Goal: Communication & Community: Answer question/provide support

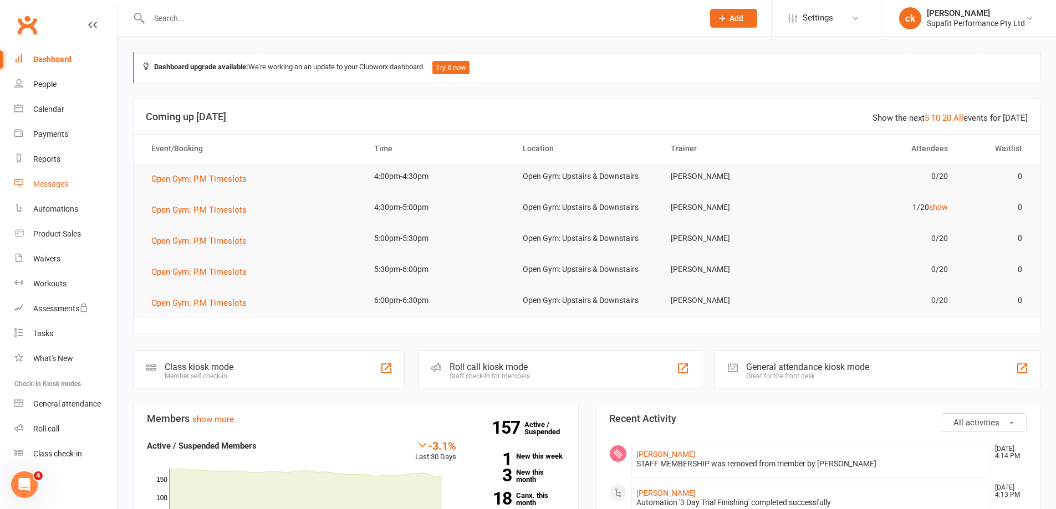
click at [46, 188] on div "Messages" at bounding box center [50, 184] width 35 height 9
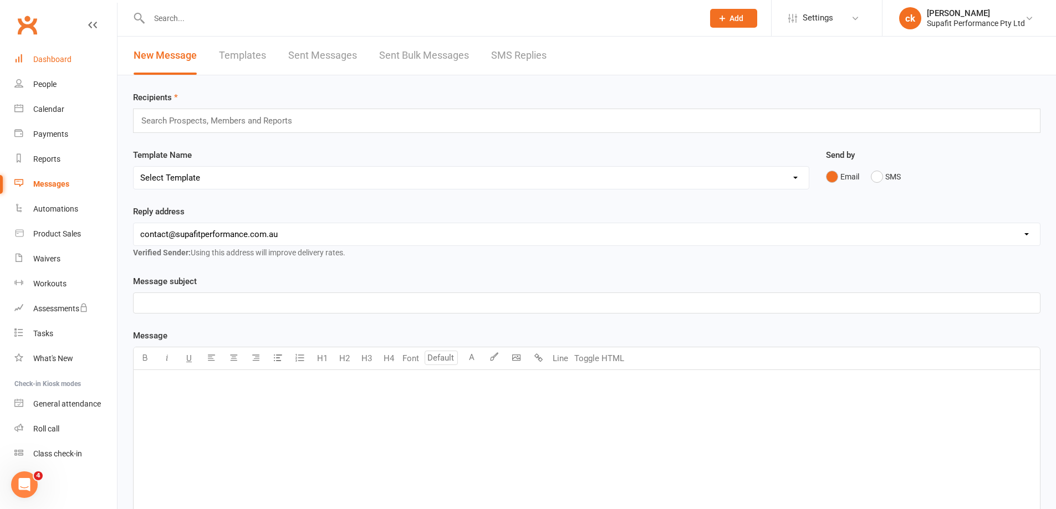
click at [53, 67] on link "Dashboard" at bounding box center [65, 59] width 103 height 25
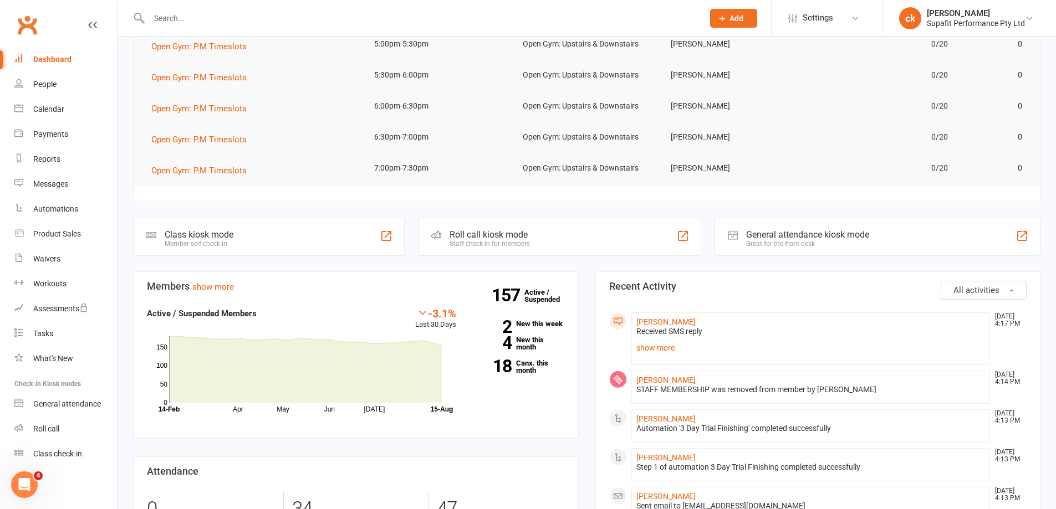
scroll to position [222, 0]
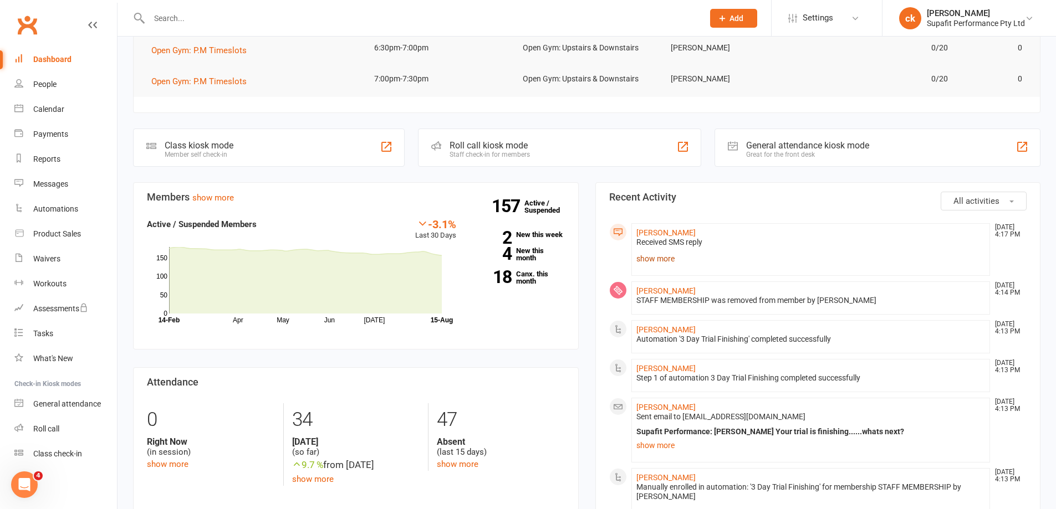
click at [657, 259] on link "show more" at bounding box center [810, 259] width 349 height 16
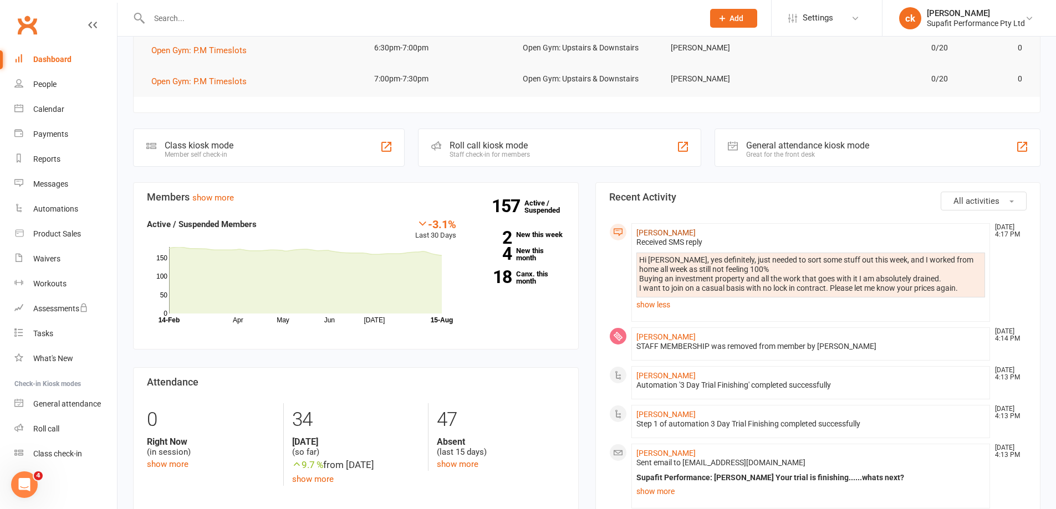
click at [658, 233] on link "[PERSON_NAME]" at bounding box center [665, 232] width 59 height 9
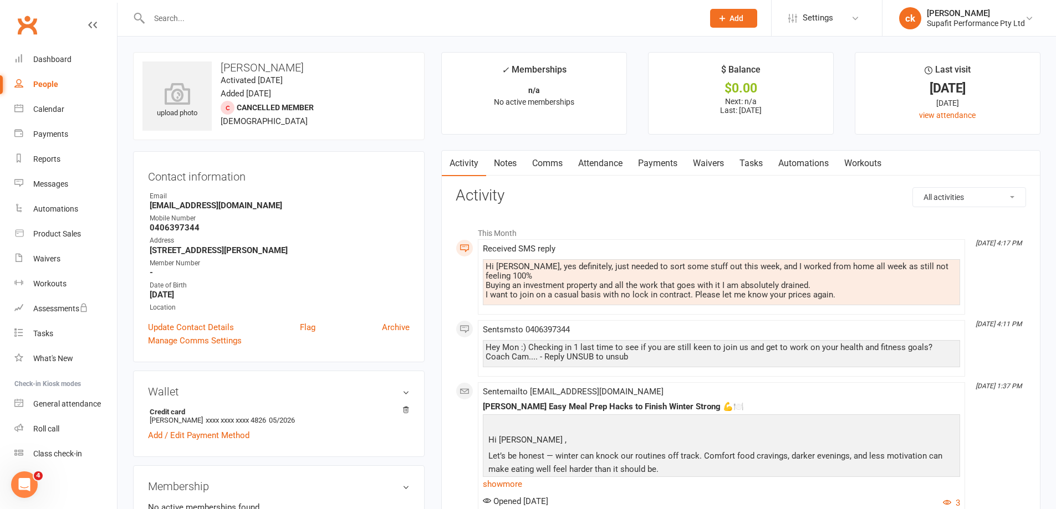
click at [543, 173] on link "Comms" at bounding box center [547, 163] width 46 height 25
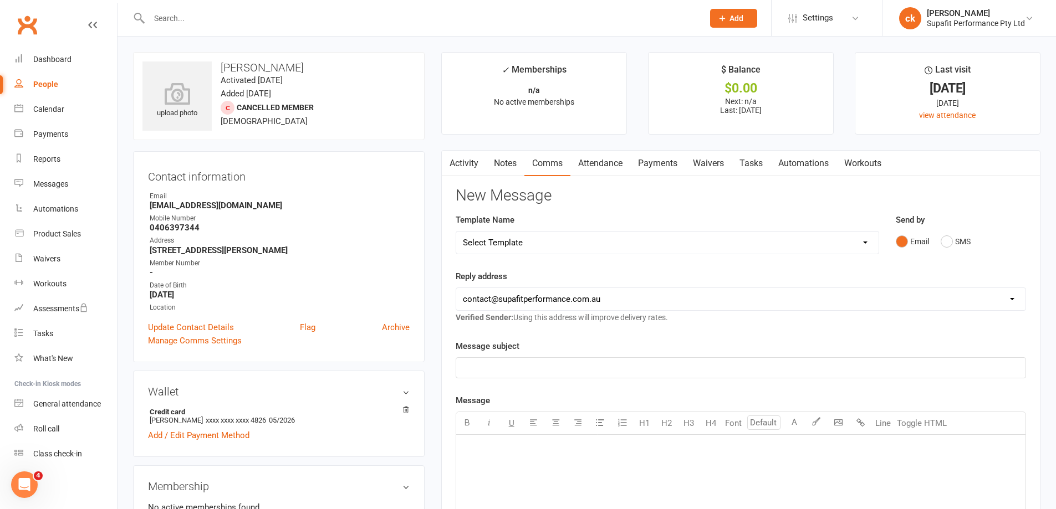
click at [449, 167] on icon "button" at bounding box center [448, 162] width 7 height 12
click at [467, 166] on link "Activity" at bounding box center [464, 163] width 44 height 25
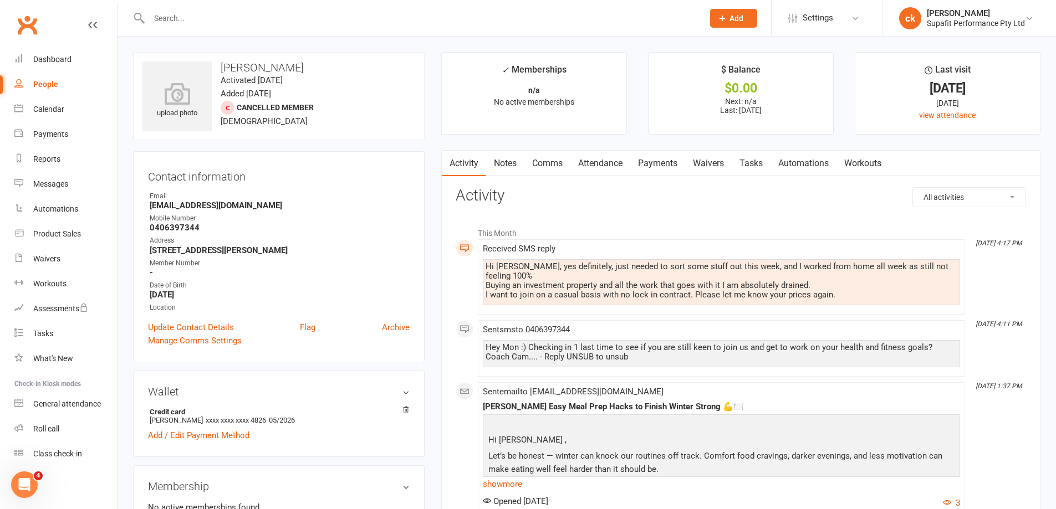
click at [551, 166] on link "Comms" at bounding box center [547, 163] width 46 height 25
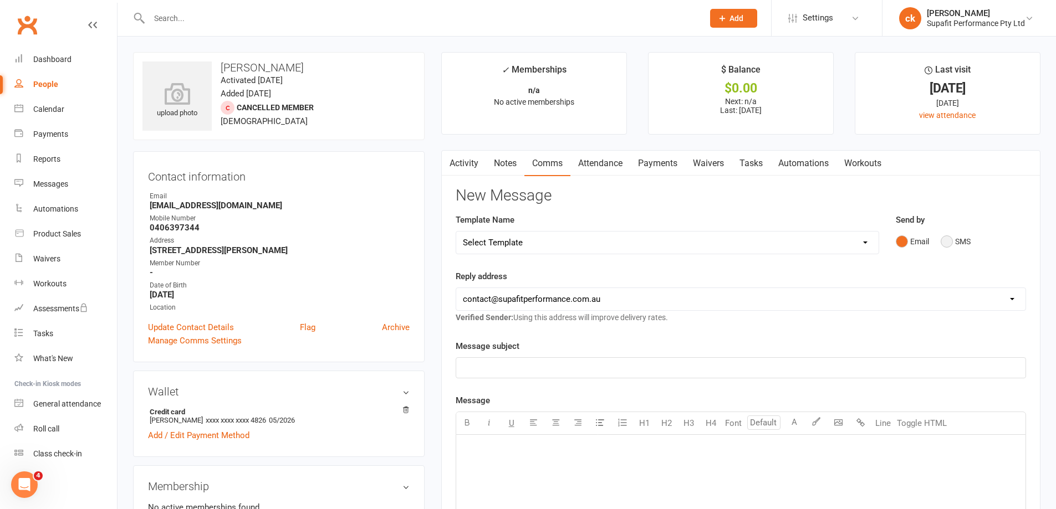
click at [946, 247] on button "SMS" at bounding box center [956, 241] width 30 height 21
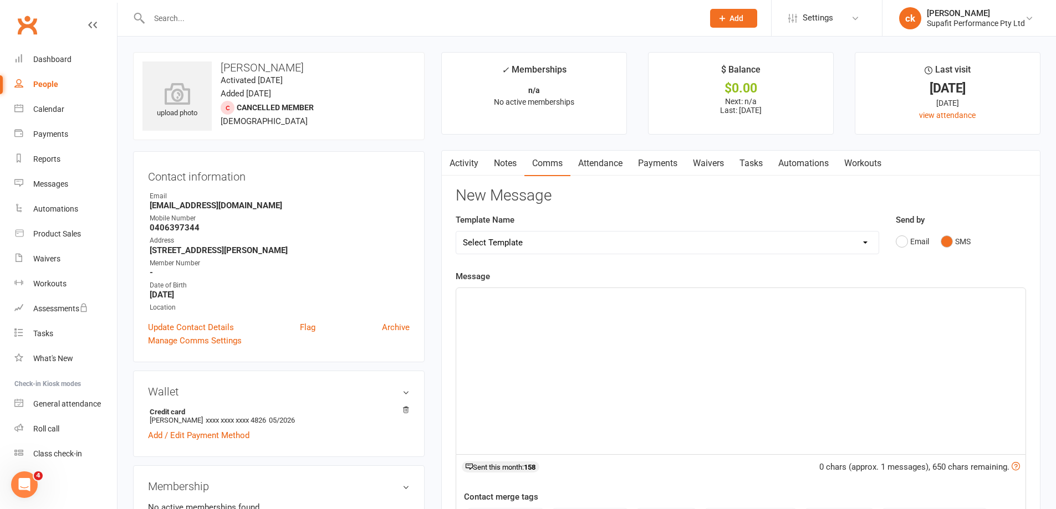
click at [510, 299] on p "﻿" at bounding box center [741, 298] width 556 height 13
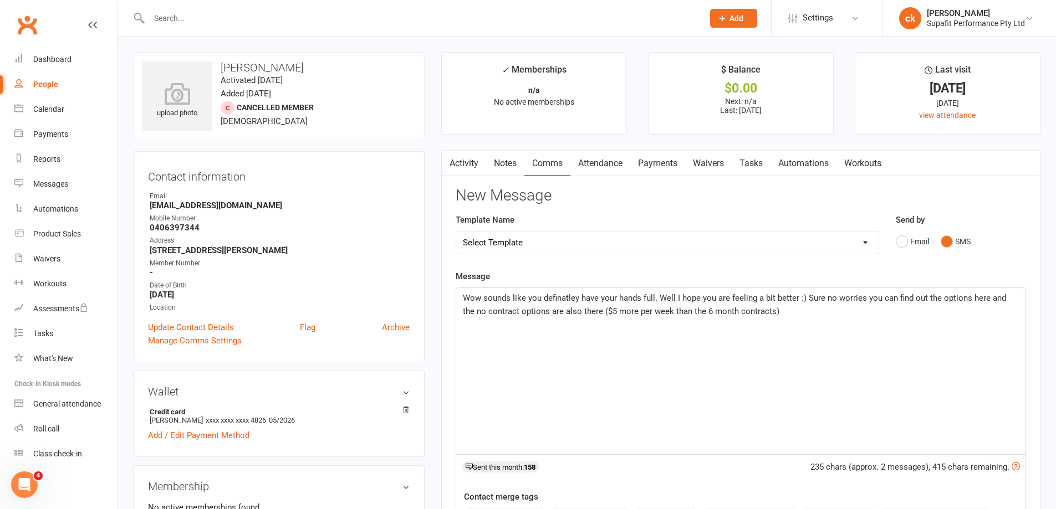
click at [985, 299] on span "Wow sounds like you definatley have your hands full. Well I hope you are feelin…" at bounding box center [735, 304] width 545 height 23
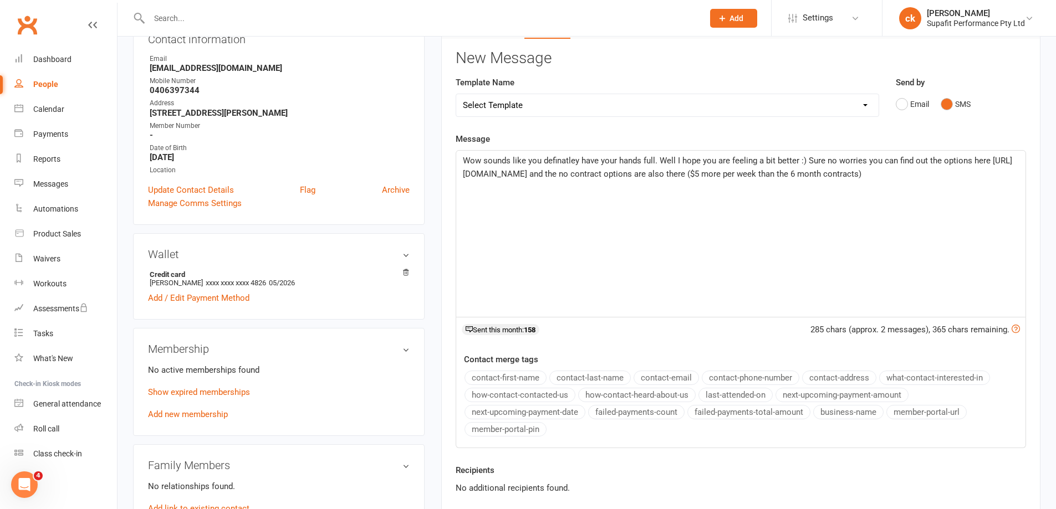
scroll to position [222, 0]
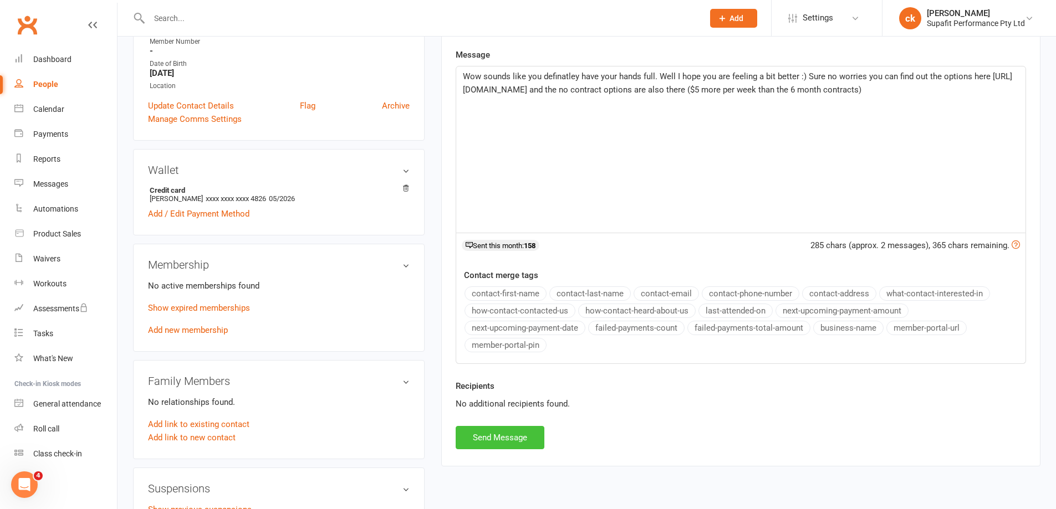
click at [511, 440] on button "Send Message" at bounding box center [500, 437] width 89 height 23
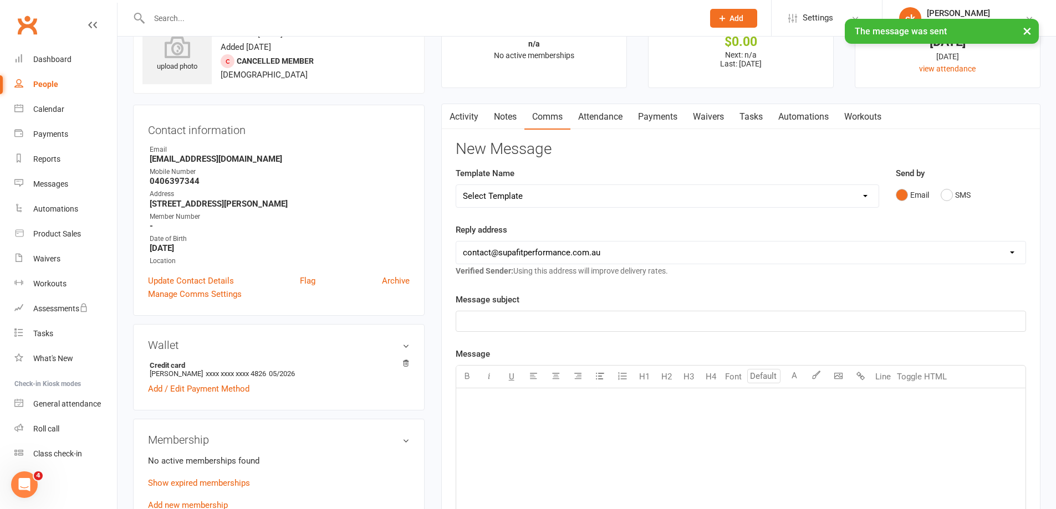
scroll to position [0, 0]
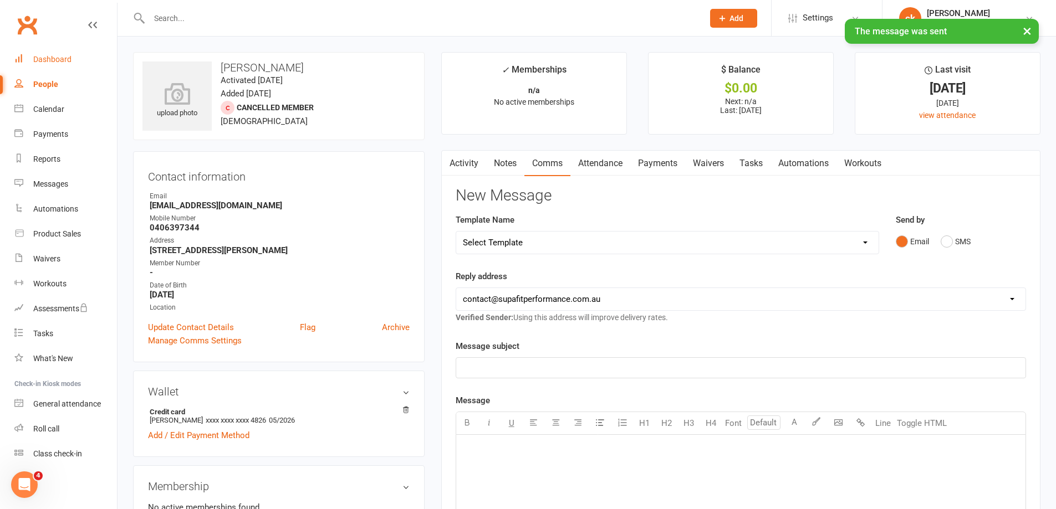
click at [53, 61] on div "Dashboard" at bounding box center [52, 59] width 38 height 9
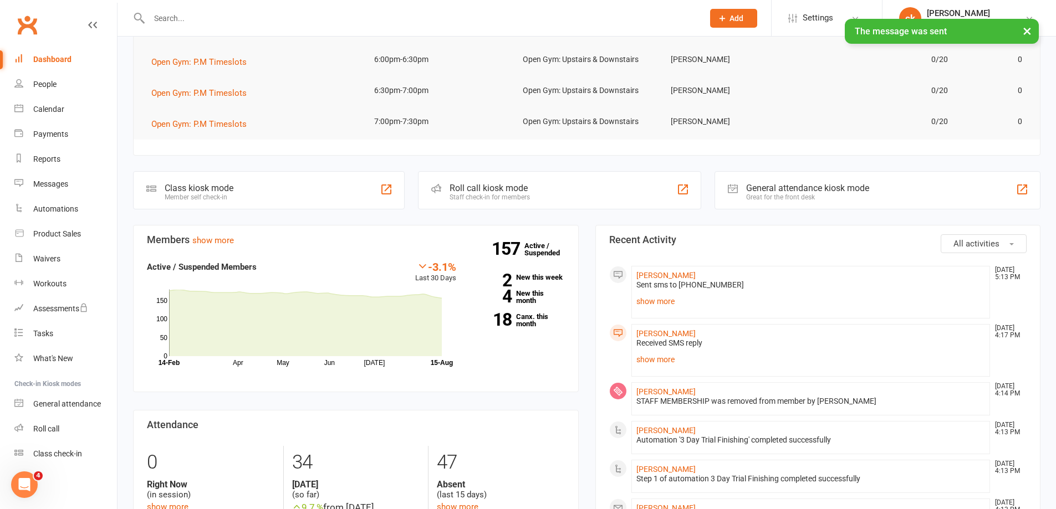
scroll to position [277, 0]
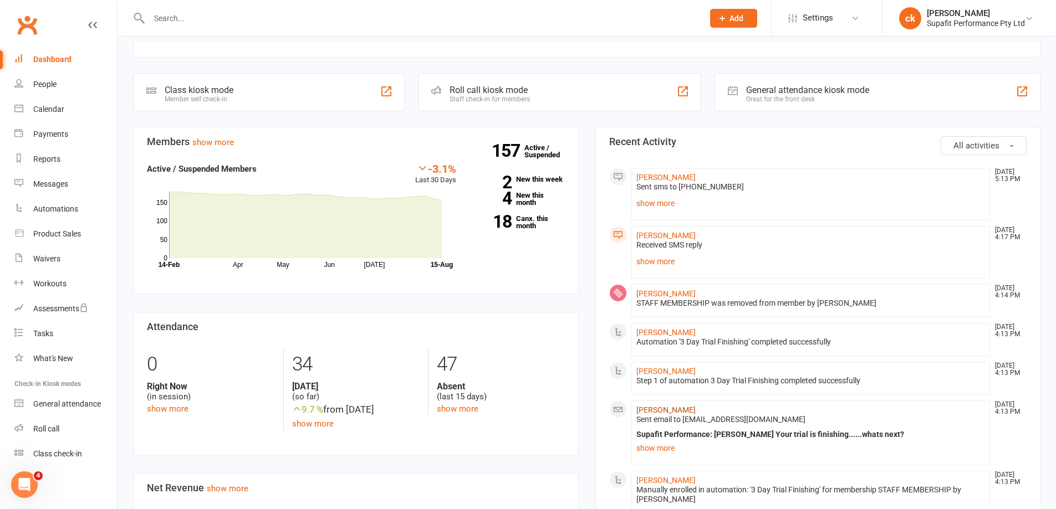
click at [677, 413] on link "[PERSON_NAME]" at bounding box center [665, 410] width 59 height 9
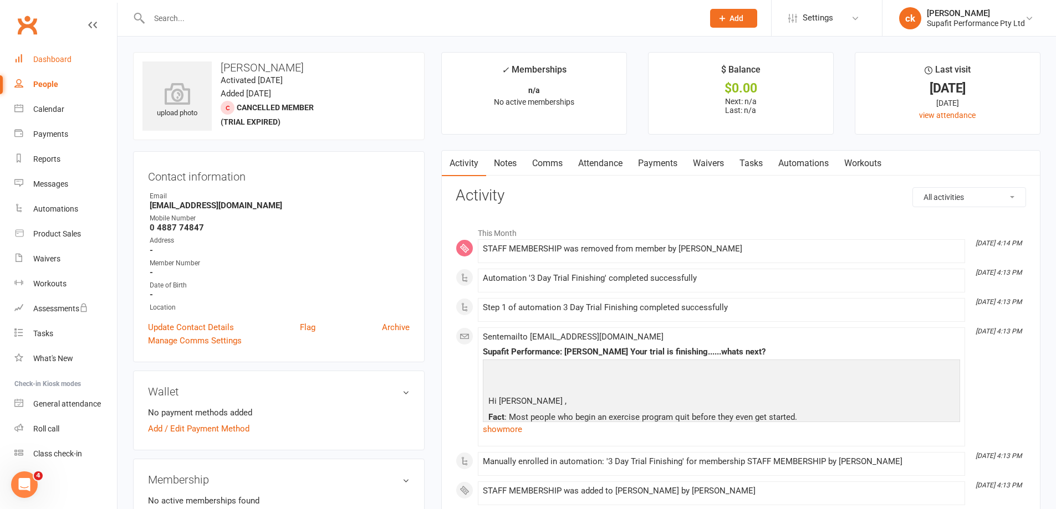
click at [53, 60] on div "Dashboard" at bounding box center [52, 59] width 38 height 9
